Goal: Task Accomplishment & Management: Complete application form

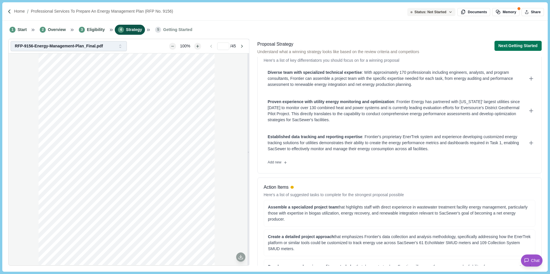
scroll to position [156, 0]
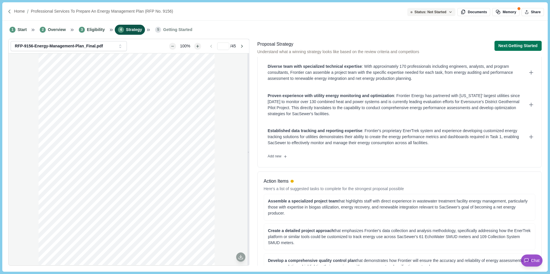
click at [12, 12] on div at bounding box center [10, 11] width 7 height 5
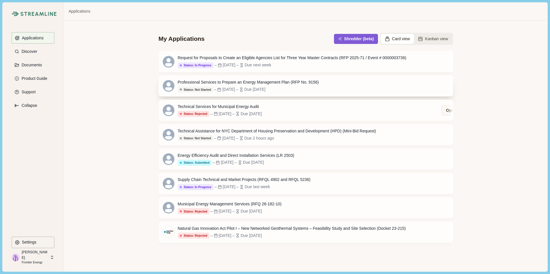
click at [290, 89] on div "Status: Not Started – [DATE] – Due [DATE]" at bounding box center [248, 90] width 141 height 6
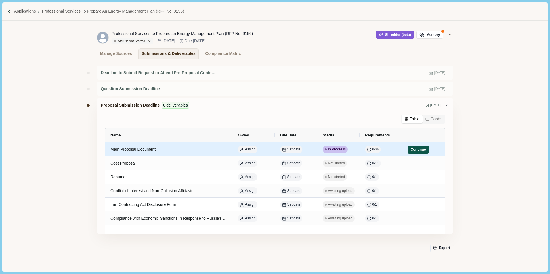
click at [415, 150] on button "Continue" at bounding box center [417, 150] width 21 height 8
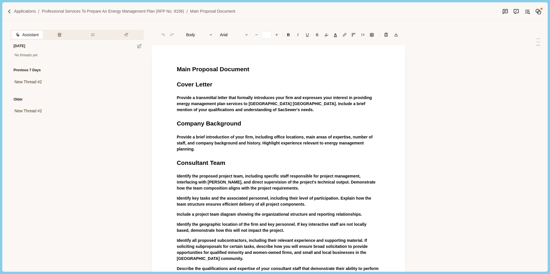
type input "**"
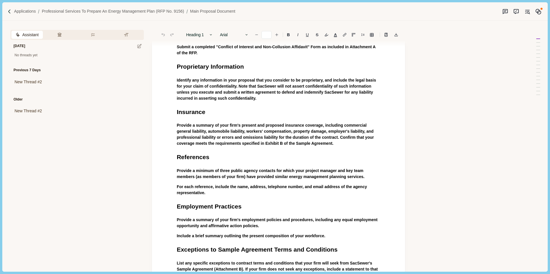
scroll to position [684, 0]
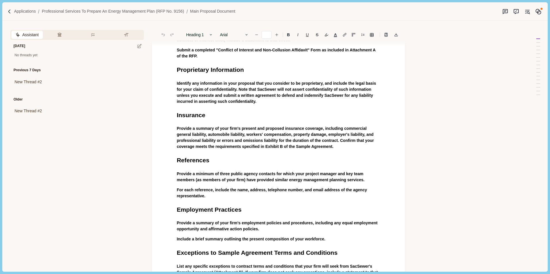
click at [238, 196] on p "For each reference, include the name, address, telephone number, and email addr…" at bounding box center [279, 193] width 204 height 12
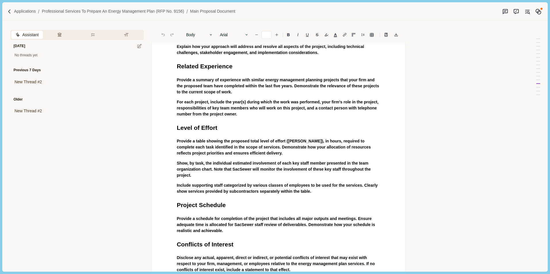
scroll to position [396, 0]
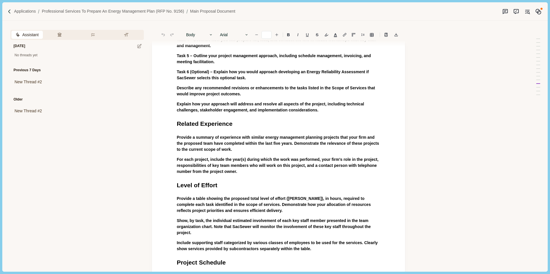
click at [242, 177] on div "Main Proposal Document Cover Letter Provide a transmittal letter that formally …" at bounding box center [279, 171] width 212 height 1006
click at [245, 173] on p "For each project, include the year(s) during which the work was performed, your…" at bounding box center [279, 166] width 204 height 18
click at [83, 53] on div "No threads yet" at bounding box center [76, 55] width 133 height 5
click at [137, 47] on icon at bounding box center [139, 46] width 4 height 4
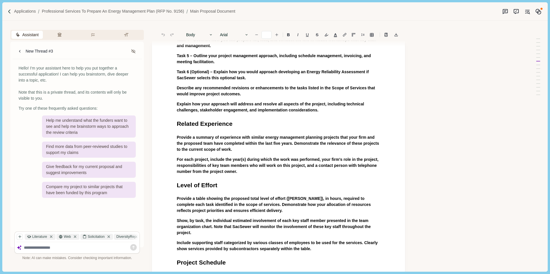
click at [48, 250] on textarea at bounding box center [81, 248] width 114 height 5
drag, startPoint x: 77, startPoint y: 243, endPoint x: 72, endPoint y: 246, distance: 5.6
click at [77, 243] on div at bounding box center [77, 247] width 125 height 11
click at [71, 247] on textarea at bounding box center [81, 248] width 114 height 5
type textarea "******"
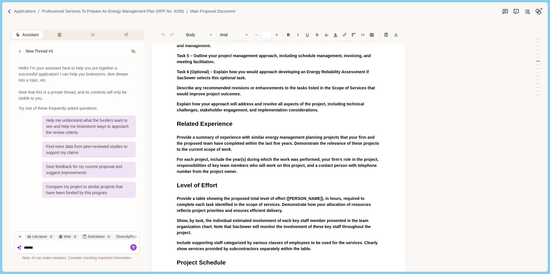
click at [222, 171] on span "For each project, include the year(s) during which the work was performed, your…" at bounding box center [278, 165] width 203 height 17
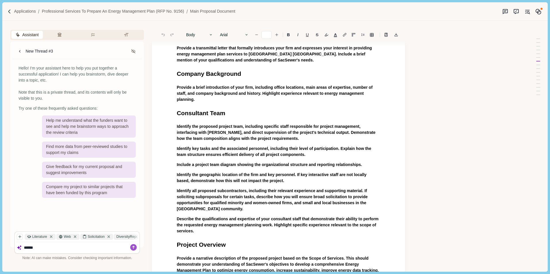
scroll to position [0, 0]
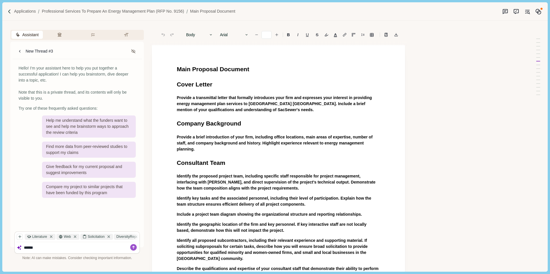
click at [196, 150] on p "Provide a brief introduction of your firm, including office locations, main are…" at bounding box center [279, 143] width 204 height 18
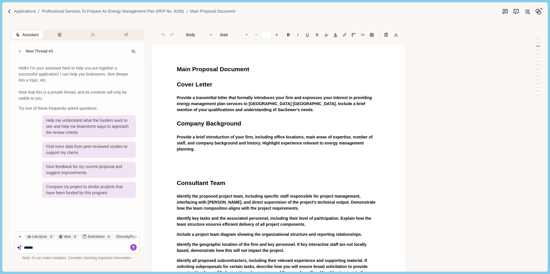
scroll to position [28, 0]
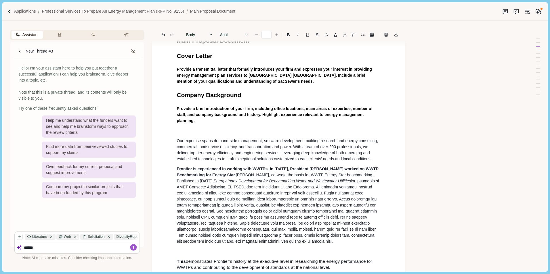
click at [221, 132] on p at bounding box center [279, 131] width 204 height 6
drag, startPoint x: 220, startPoint y: 132, endPoint x: 174, endPoint y: 133, distance: 46.3
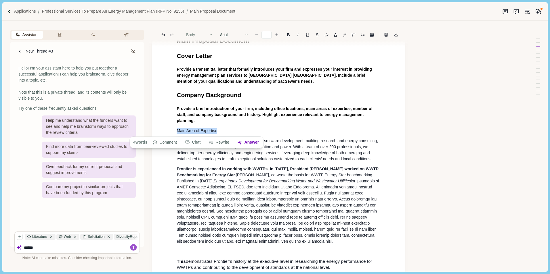
click at [202, 34] on button "Body" at bounding box center [199, 35] width 33 height 8
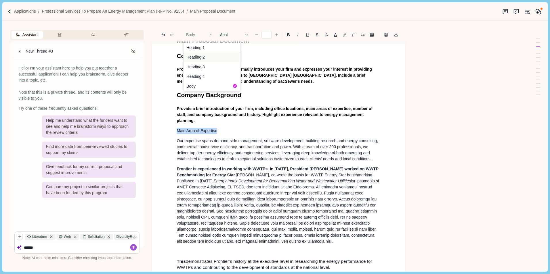
click at [210, 55] on button "Heading 2" at bounding box center [211, 58] width 57 height 10
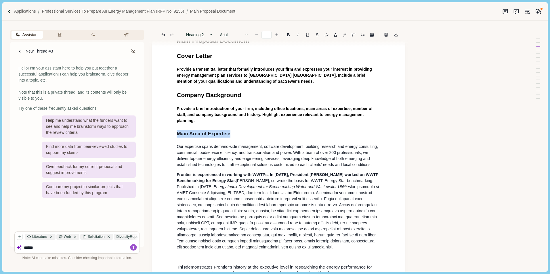
click at [222, 133] on span "Main Area of Expertise" at bounding box center [203, 134] width 53 height 6
click at [244, 131] on h2 "Main Area of Expertise" at bounding box center [279, 134] width 204 height 8
type input "**"
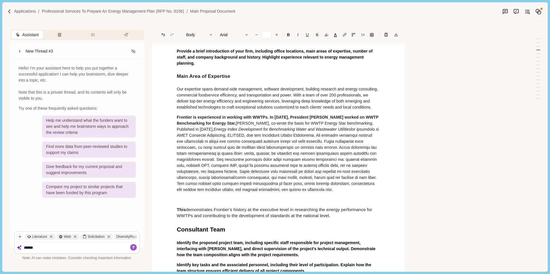
scroll to position [115, 0]
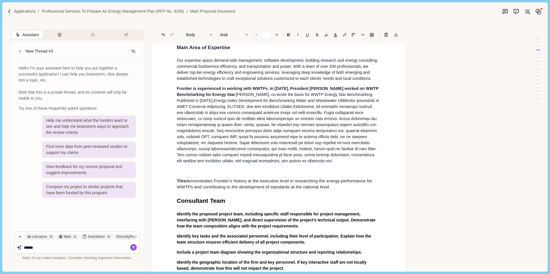
click at [213, 170] on p at bounding box center [279, 171] width 204 height 6
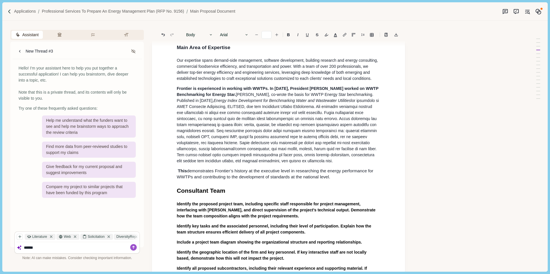
drag, startPoint x: 339, startPoint y: 178, endPoint x: 544, endPoint y: 185, distance: 205.4
click at [339, 178] on p "This demonstrates Frontier’s history at the executive level in researching the …" at bounding box center [279, 174] width 204 height 12
drag, startPoint x: 257, startPoint y: 185, endPoint x: 251, endPoint y: 187, distance: 6.1
click at [342, 177] on p "This demonstrates Frontier’s history at the executive level in researching the …" at bounding box center [279, 174] width 204 height 12
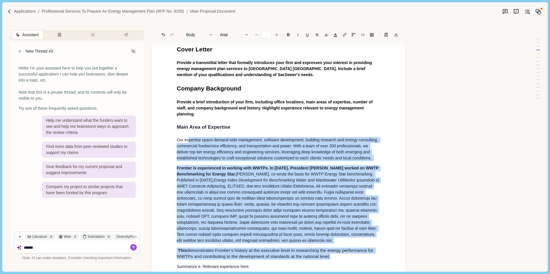
scroll to position [28, 0]
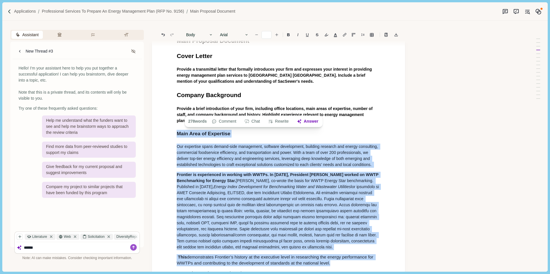
drag, startPoint x: 293, startPoint y: 174, endPoint x: 164, endPoint y: 136, distance: 135.0
click at [281, 121] on button "Rewrite" at bounding box center [278, 122] width 27 height 8
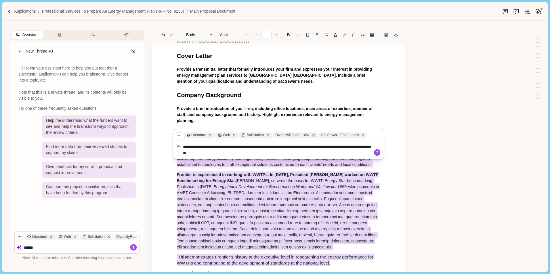
type textarea "**********"
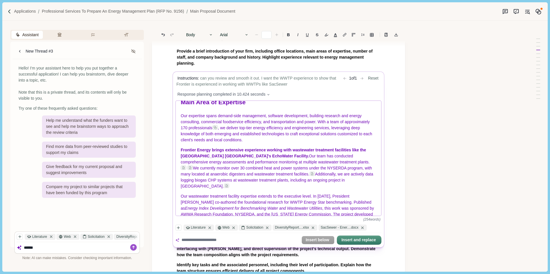
scroll to position [0, 0]
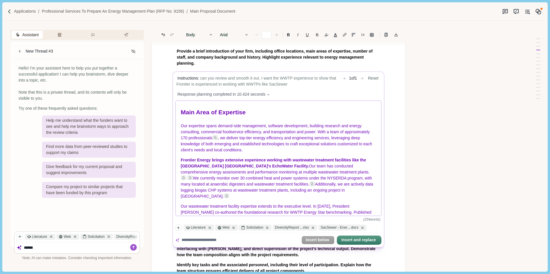
click at [338, 133] on span "Our expertise spans demand-side management, software development, building rese…" at bounding box center [276, 132] width 190 height 17
click at [349, 133] on span "Our expertise spans demand-side management, software development, building rese…" at bounding box center [276, 132] width 190 height 17
click at [275, 150] on p "Our expertise spans demand-side management, software development, building rese…" at bounding box center [279, 138] width 196 height 30
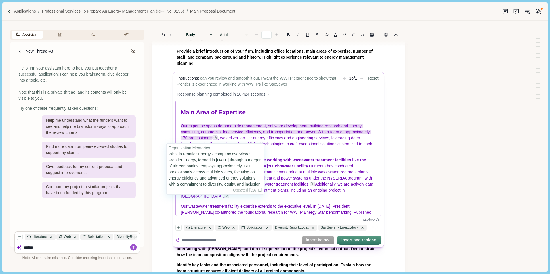
click at [215, 139] on icon at bounding box center [214, 137] width 3 height 3
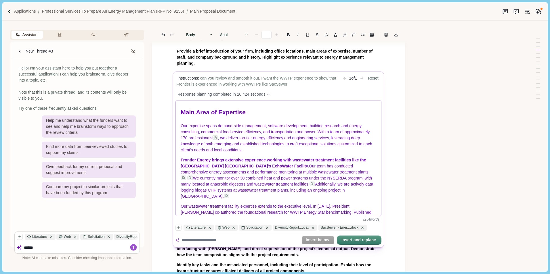
click at [199, 137] on span "Our expertise spans demand-side management, software development, building rese…" at bounding box center [276, 132] width 190 height 17
drag, startPoint x: 369, startPoint y: 133, endPoint x: 345, endPoint y: 133, distance: 24.4
click at [345, 133] on span "Our expertise spans demand-side management, software development, building rese…" at bounding box center [276, 132] width 190 height 17
click at [254, 150] on p "Our expertise spans demand-side management, software development, building rese…" at bounding box center [279, 138] width 196 height 30
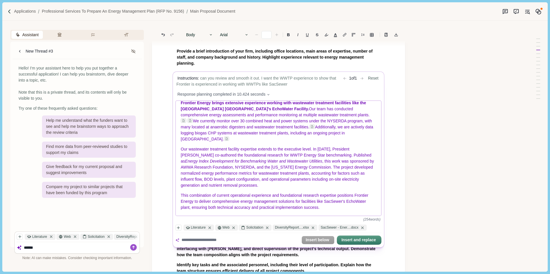
scroll to position [115, 0]
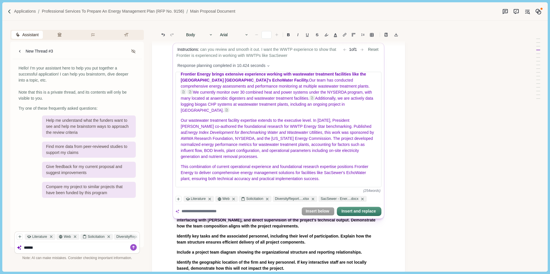
click at [212, 212] on textarea at bounding box center [240, 212] width 118 height 6
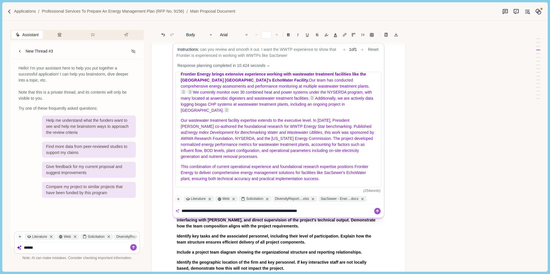
type textarea "**********"
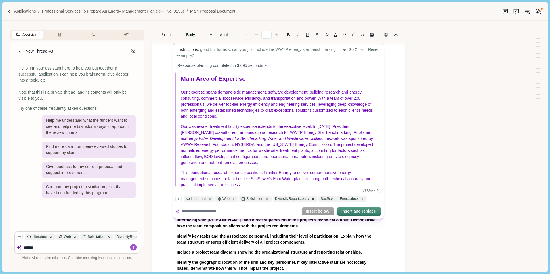
scroll to position [0, 0]
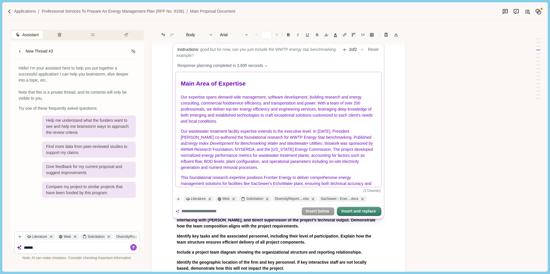
click at [253, 125] on p "Our expertise spans demand-side management, software development, building rese…" at bounding box center [279, 109] width 196 height 30
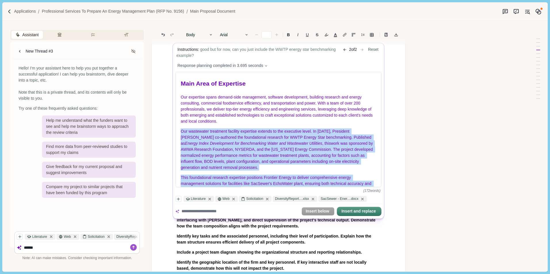
scroll to position [16, 0]
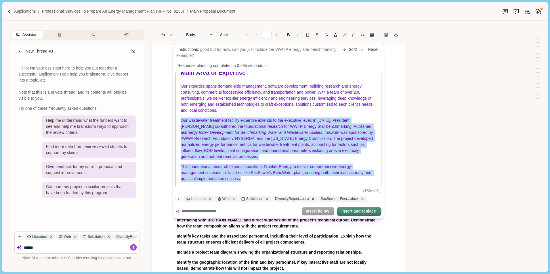
drag, startPoint x: 180, startPoint y: 133, endPoint x: 290, endPoint y: 182, distance: 120.5
click at [290, 182] on div "Main Area of Expertise Our expertise spans demand-side management, software dev…" at bounding box center [279, 129] width 206 height 115
copy div "Our wastewater treatment facility expertise extends to the executive level. In …"
